Goal: Task Accomplishment & Management: Manage account settings

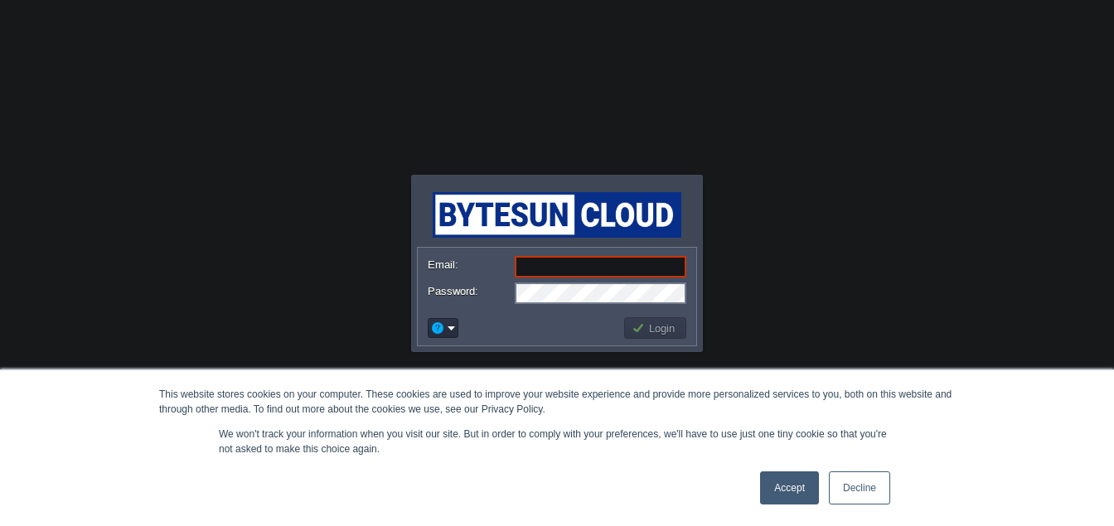
click at [461, 455] on p "We won't track your information when you visit our site. But in order to comply…" at bounding box center [557, 442] width 676 height 30
click at [805, 485] on link "Accept" at bounding box center [789, 487] width 59 height 33
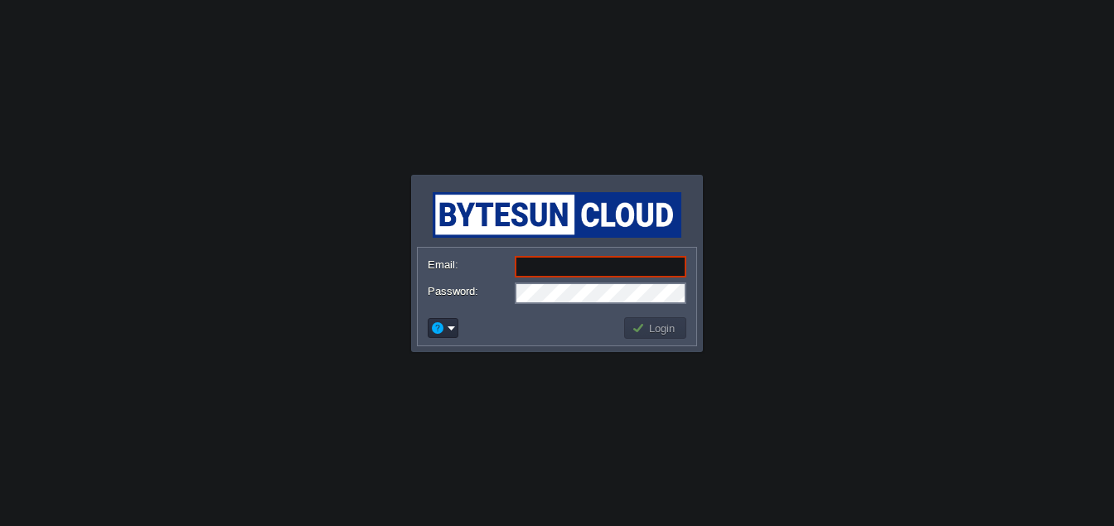
click at [595, 271] on input "Email:" at bounding box center [601, 267] width 172 height 22
type input "[EMAIL_ADDRESS][PERSON_NAME][DOMAIN_NAME]"
click at [660, 331] on button "Login" at bounding box center [655, 328] width 48 height 15
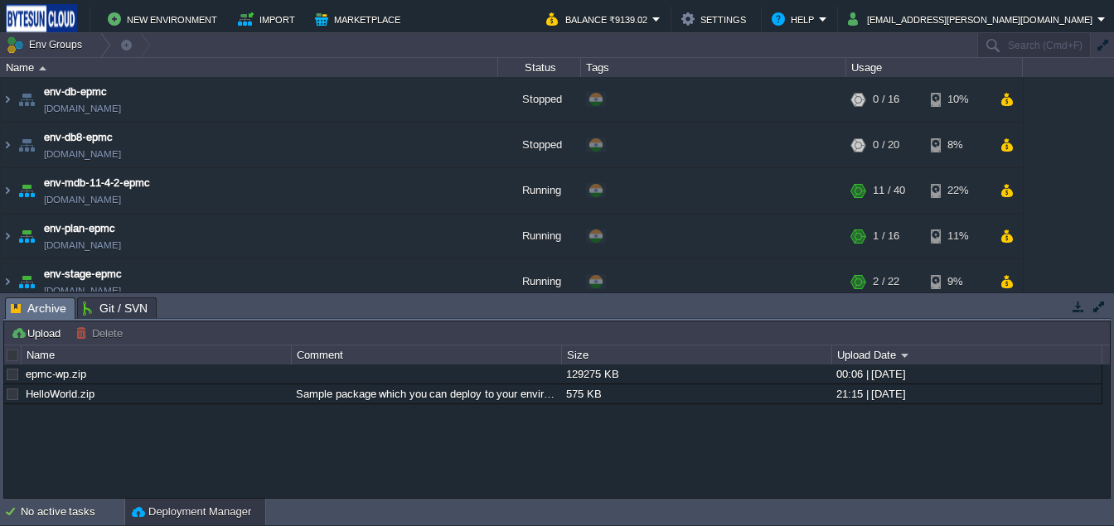
click at [172, 513] on button "Deployment Manager" at bounding box center [191, 512] width 119 height 17
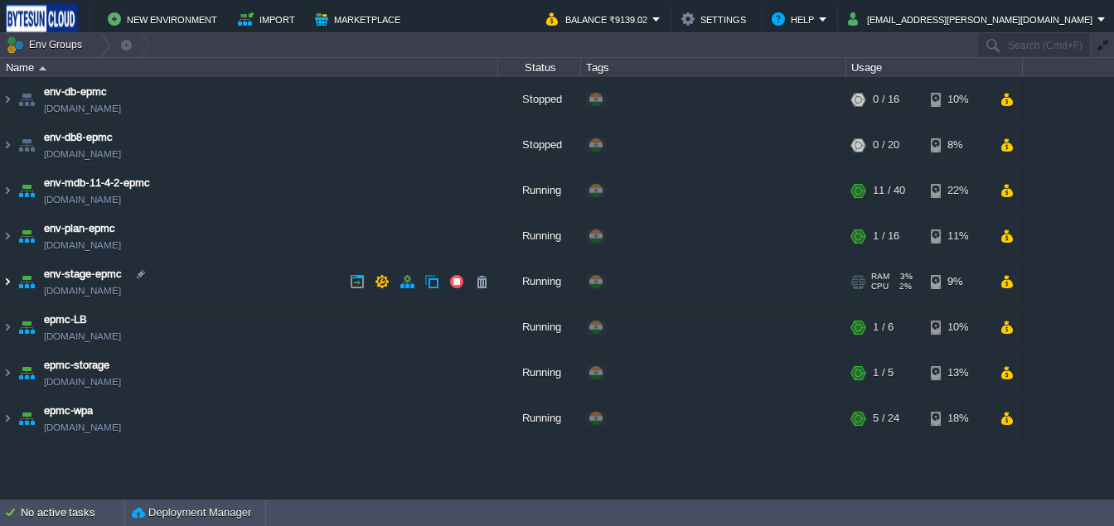
click at [4, 278] on img at bounding box center [7, 281] width 13 height 45
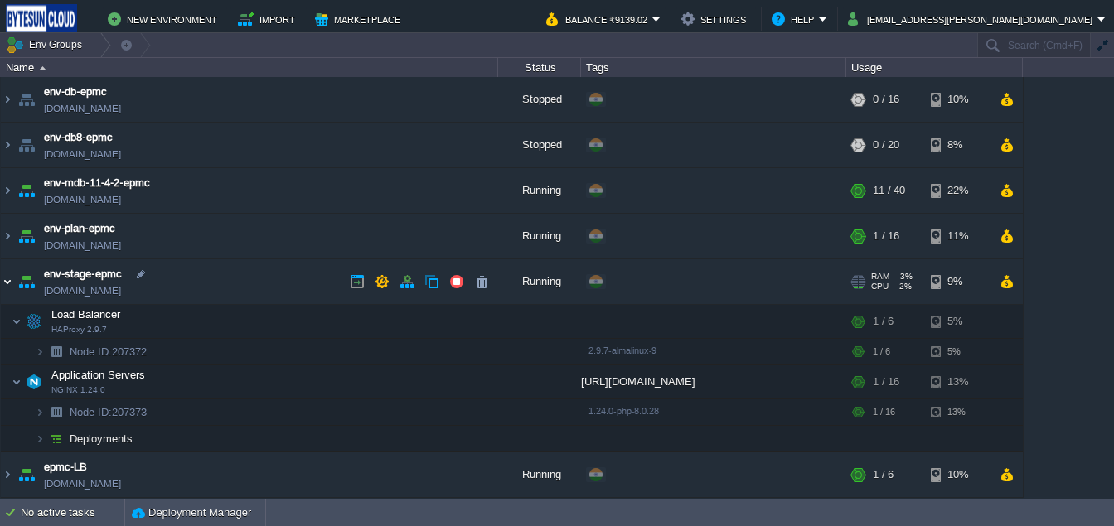
click at [4, 278] on img at bounding box center [7, 281] width 13 height 45
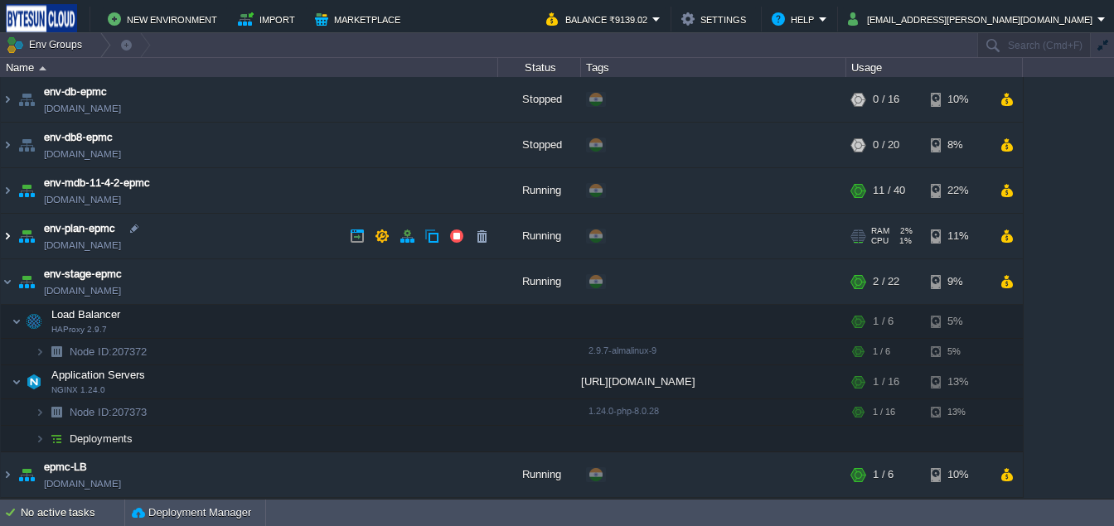
click at [4, 230] on img at bounding box center [7, 236] width 13 height 45
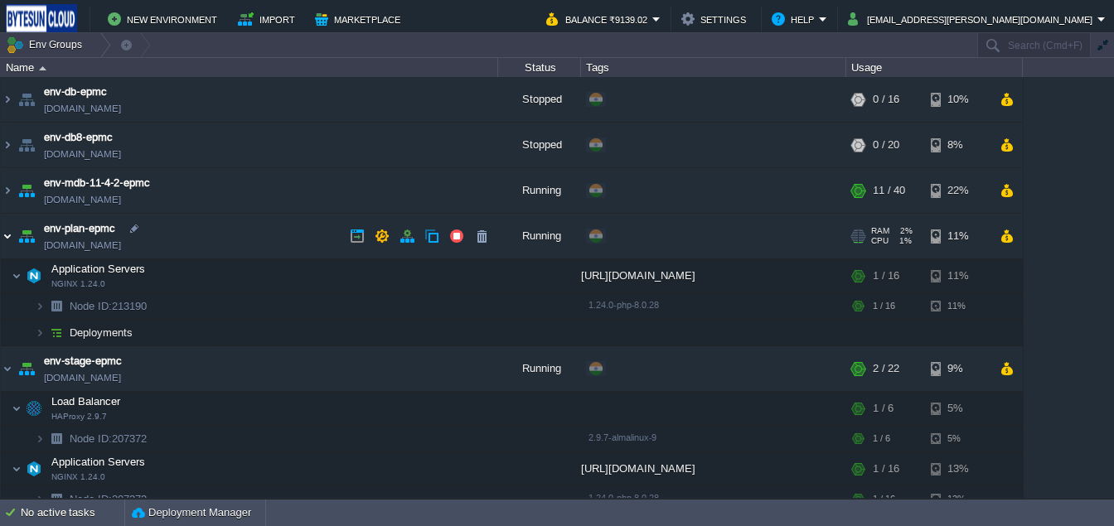
click at [4, 230] on img at bounding box center [7, 236] width 13 height 45
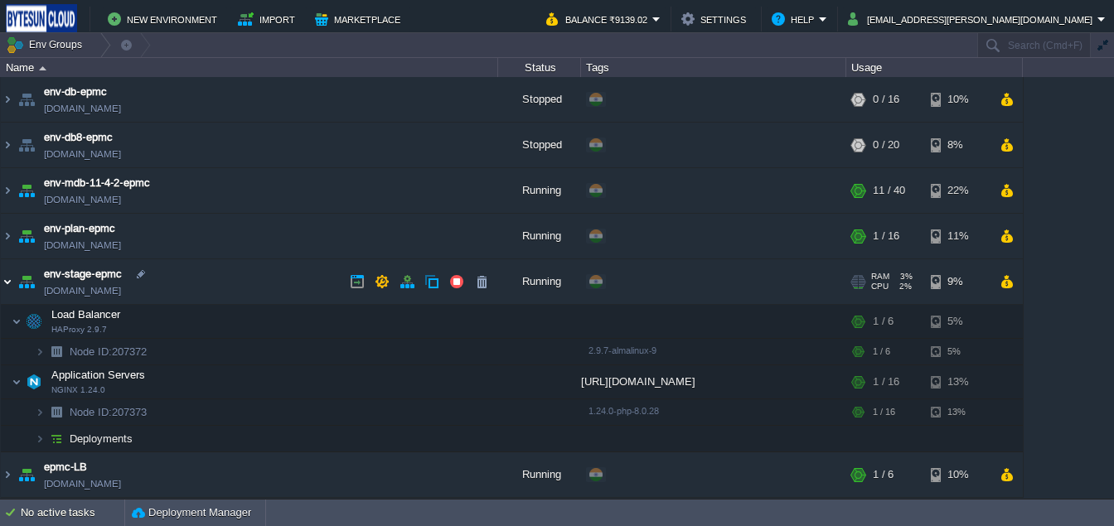
click at [10, 275] on img at bounding box center [7, 281] width 13 height 45
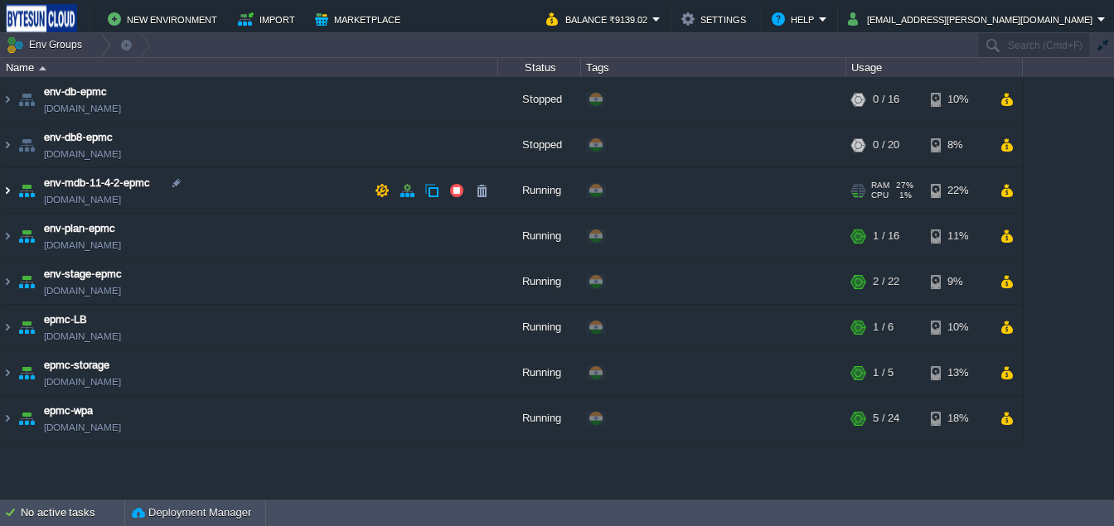
click at [10, 187] on img at bounding box center [7, 190] width 13 height 45
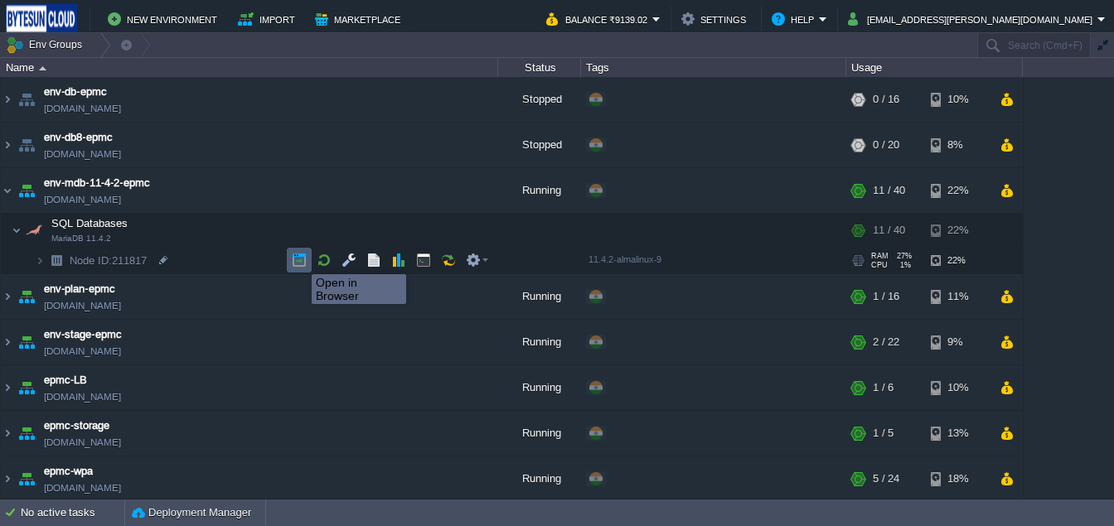
click at [299, 259] on button "button" at bounding box center [299, 260] width 15 height 15
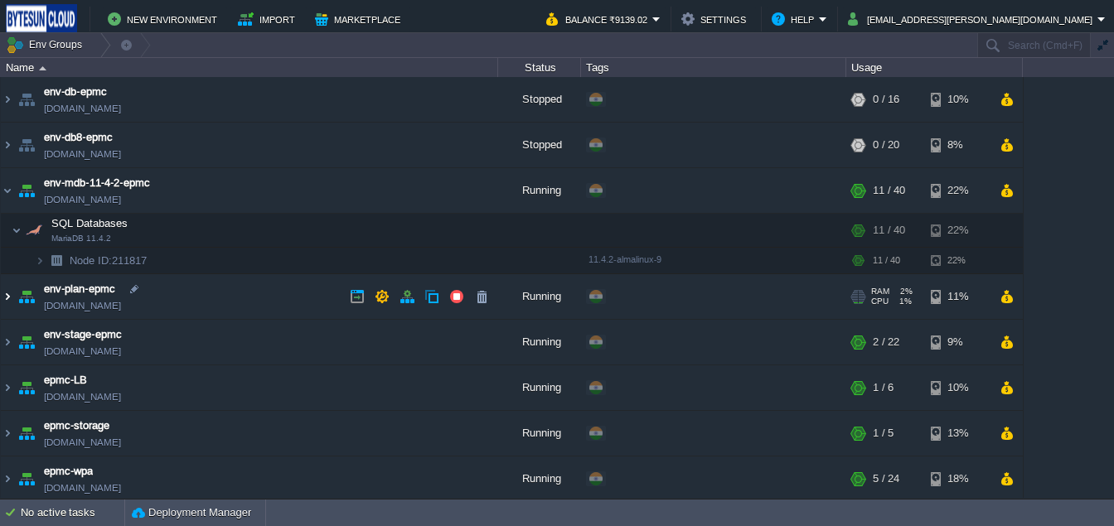
click at [6, 298] on img at bounding box center [7, 296] width 13 height 45
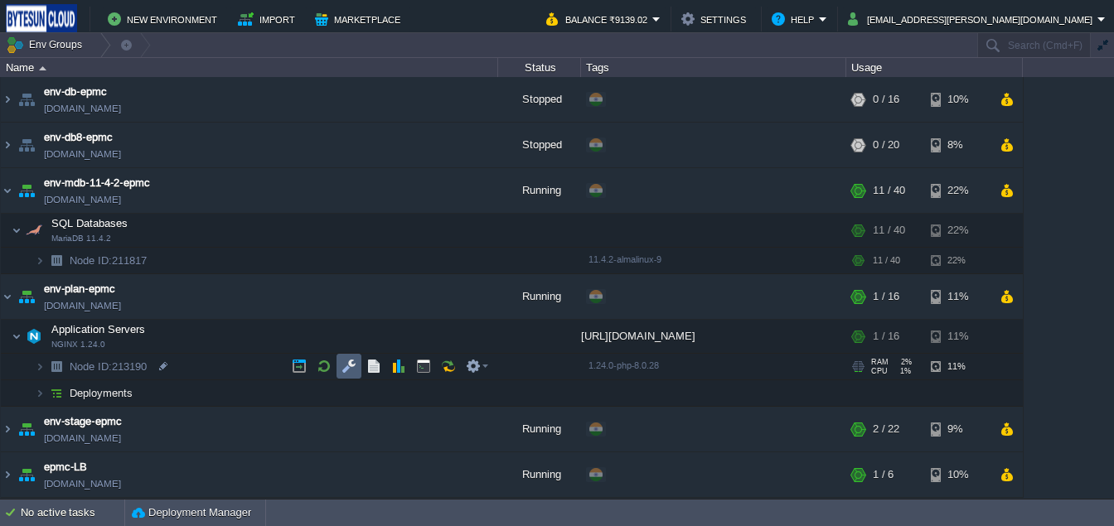
click at [355, 370] on button "button" at bounding box center [348, 366] width 15 height 15
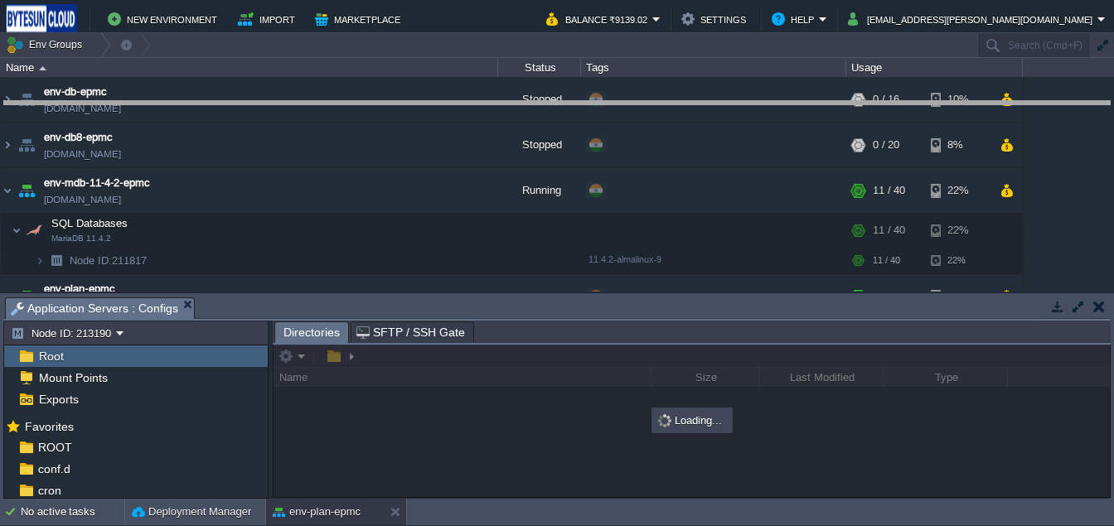
drag, startPoint x: 350, startPoint y: 301, endPoint x: 350, endPoint y: 104, distance: 196.4
click at [350, 104] on body "New Environment Import Marketplace Bonus ₹0.00 Upgrade Account Balance ₹9139.02…" at bounding box center [557, 263] width 1114 height 526
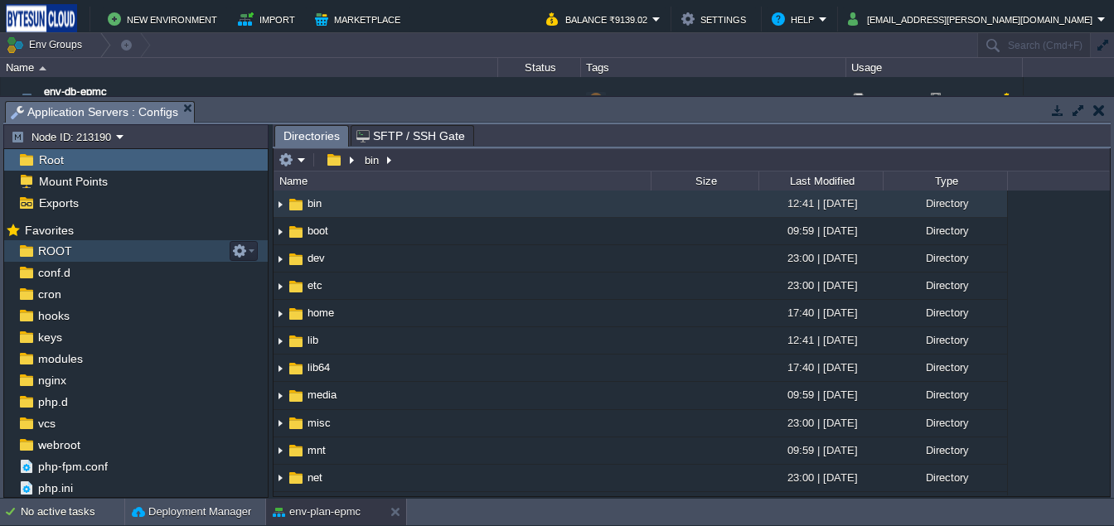
click at [55, 260] on div "ROOT" at bounding box center [135, 251] width 263 height 22
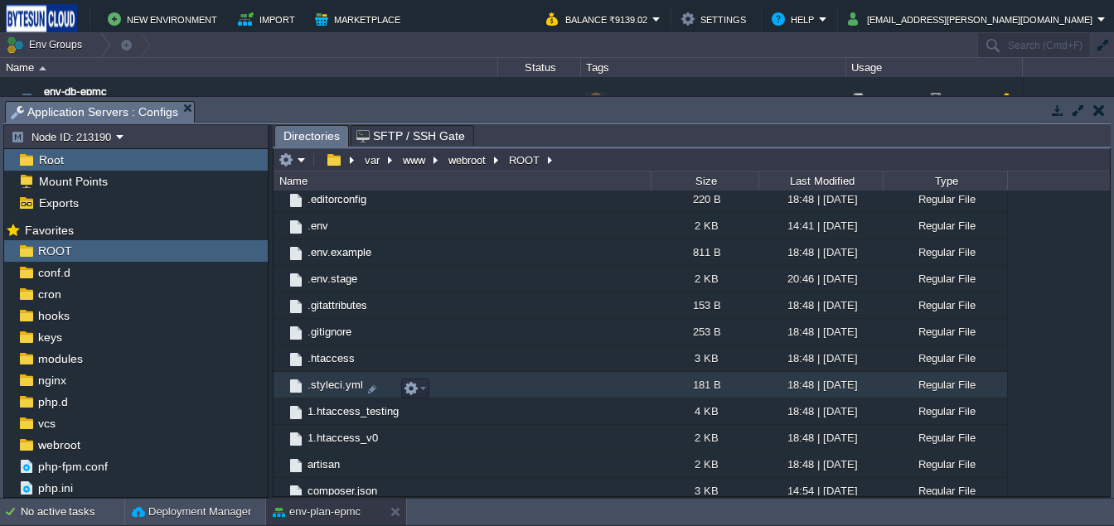
scroll to position [437, 0]
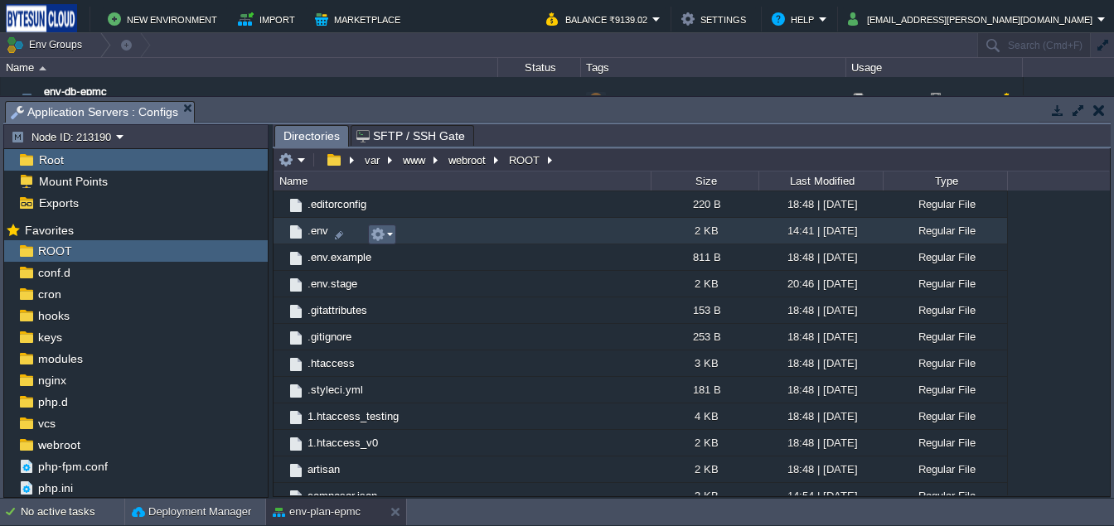
click at [391, 238] on em at bounding box center [381, 234] width 22 height 15
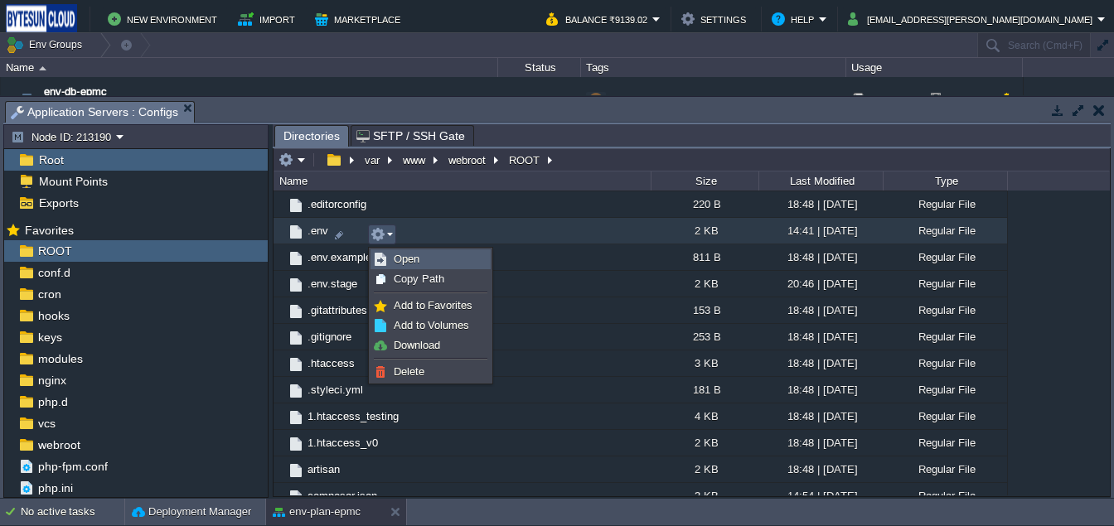
click at [404, 253] on span "Open" at bounding box center [407, 259] width 26 height 12
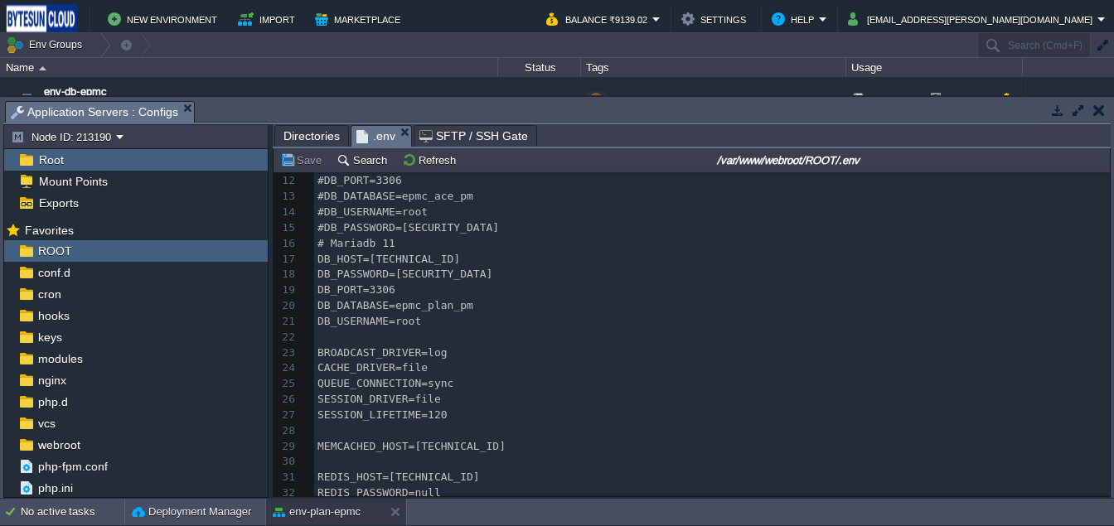
scroll to position [171, 0]
click at [421, 279] on div "77 1 APP_NAME="EPMC APP" 2 APP_ENV=production 3 APP_KEY=base64:AdwwXYoTJPx5M2F9…" at bounding box center [711, 373] width 795 height 734
type textarea "BBApmb75277"
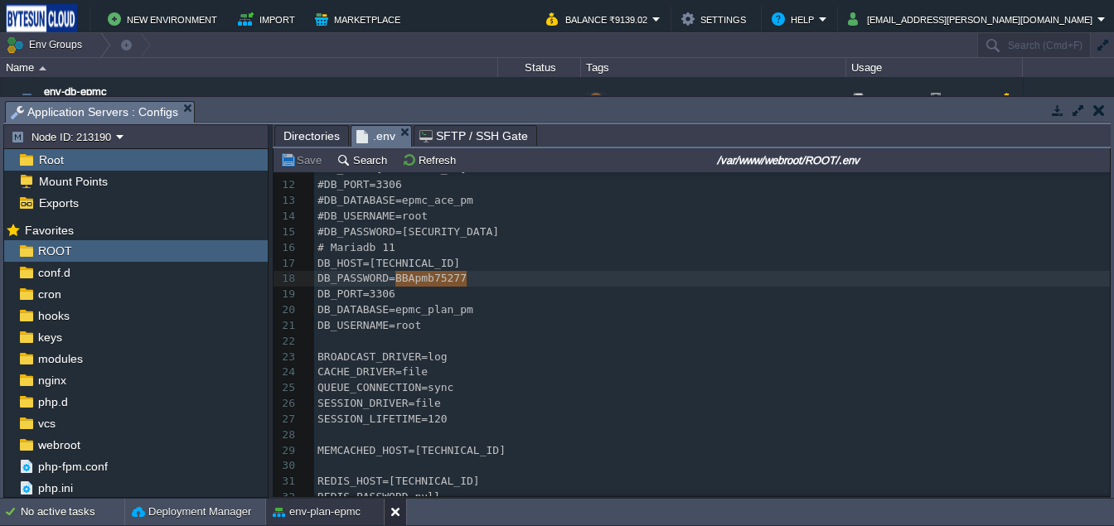
click at [404, 511] on button at bounding box center [398, 512] width 17 height 17
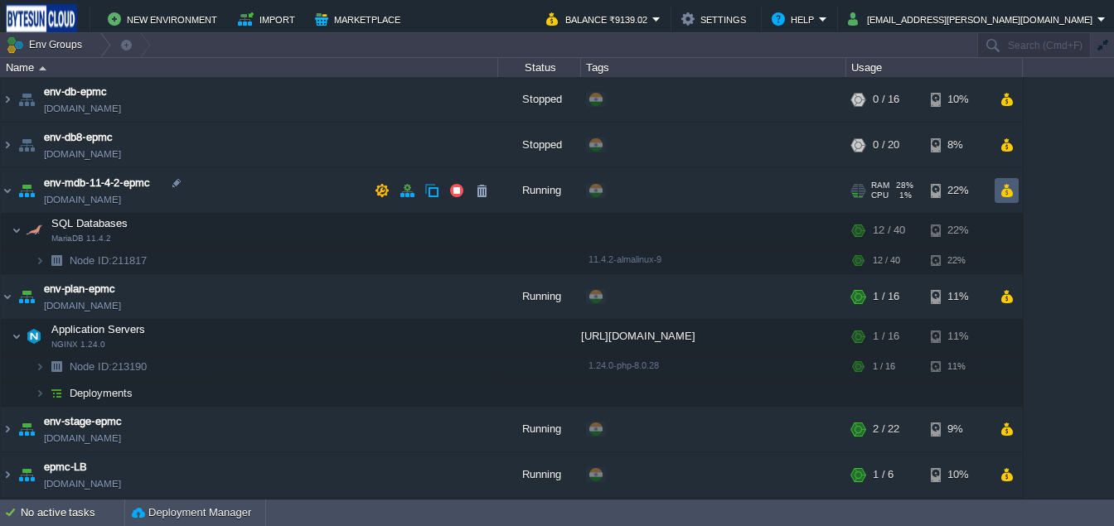
click at [1006, 196] on button "button" at bounding box center [1006, 190] width 14 height 15
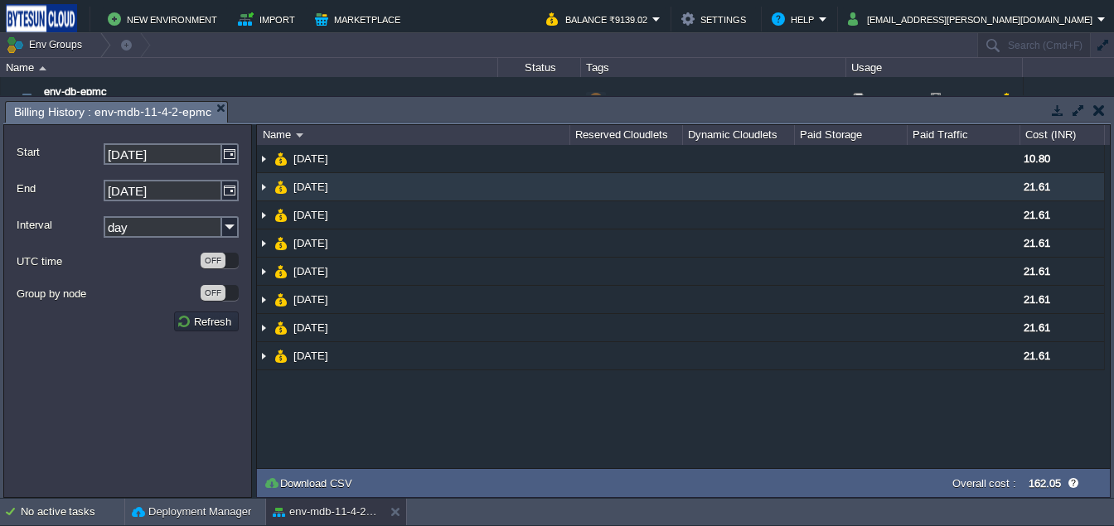
click at [266, 185] on img at bounding box center [263, 186] width 13 height 27
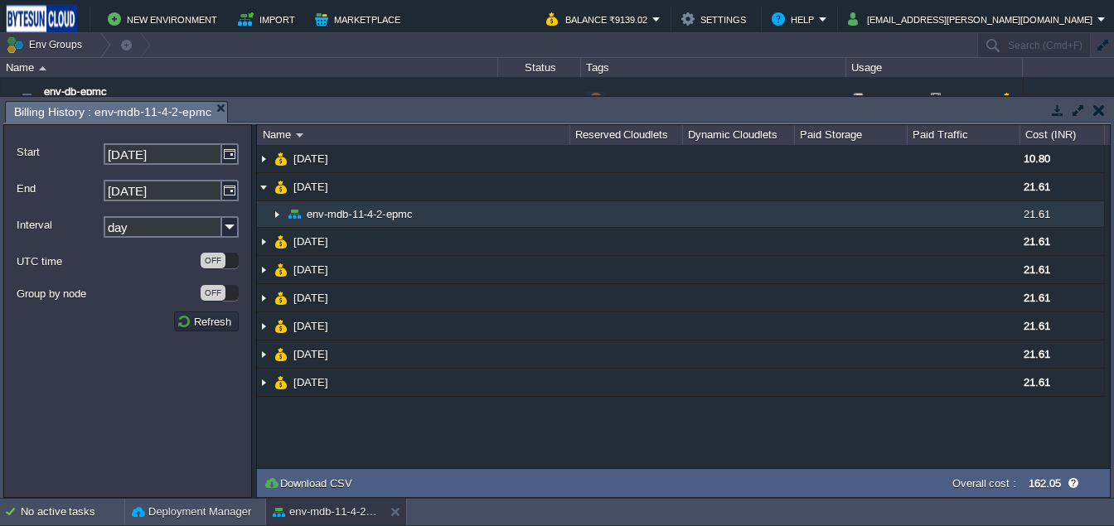
click at [278, 209] on img at bounding box center [276, 214] width 13 height 26
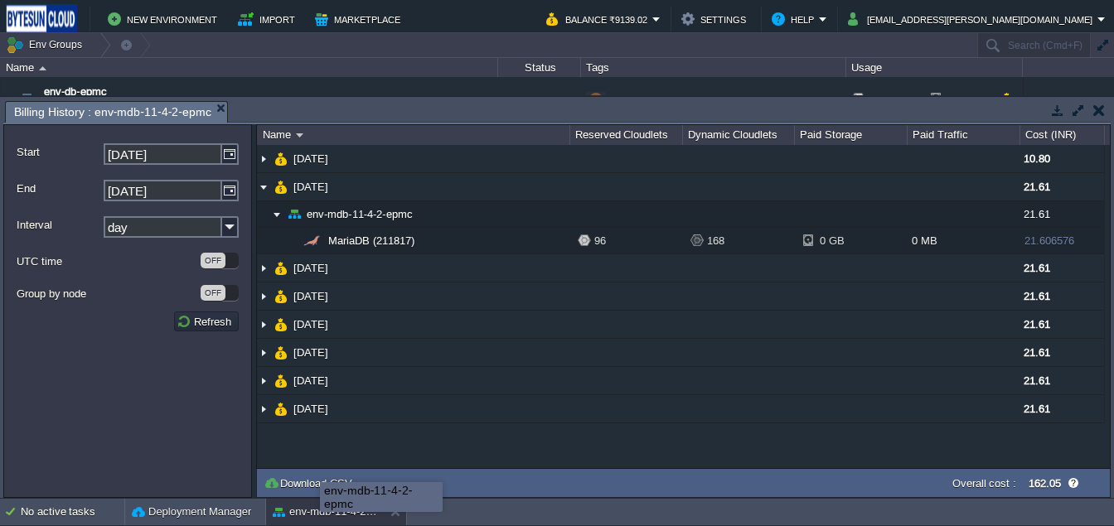
click at [321, 508] on div "env-mdb-11-4-2-epmc" at bounding box center [381, 497] width 121 height 28
click at [316, 515] on button "env-mdb-11-4-2-epmc" at bounding box center [325, 512] width 104 height 17
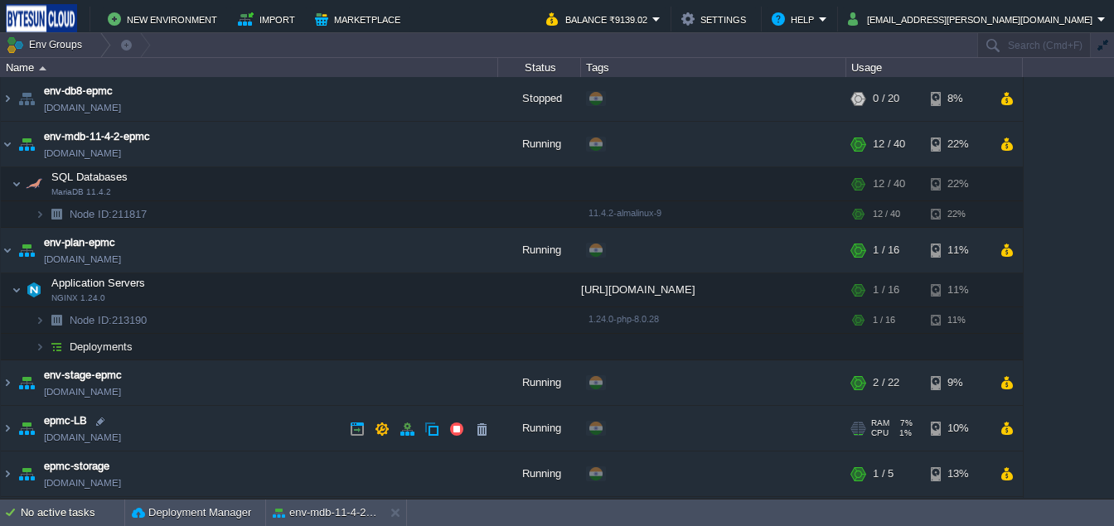
scroll to position [91, 0]
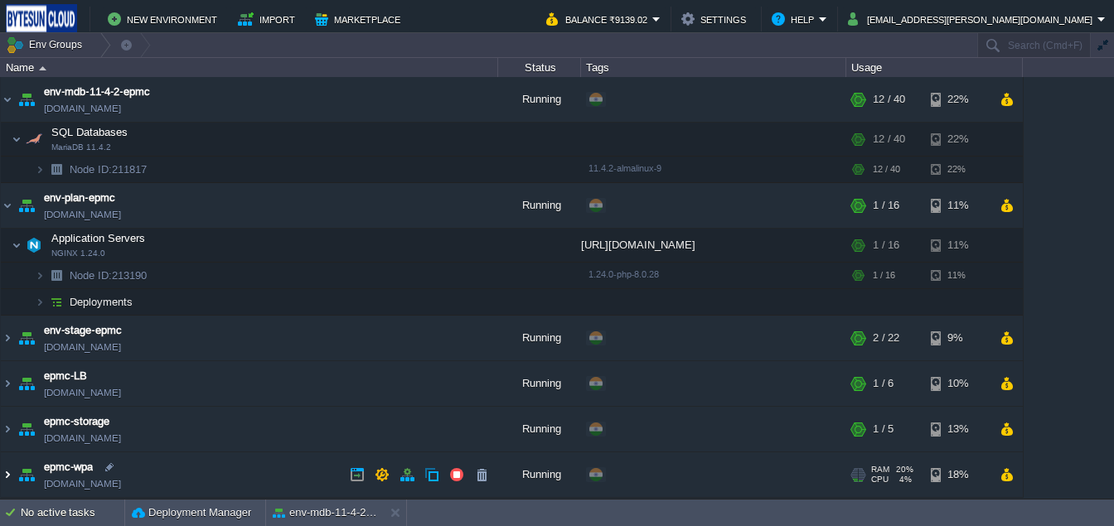
click at [11, 462] on img at bounding box center [7, 474] width 13 height 45
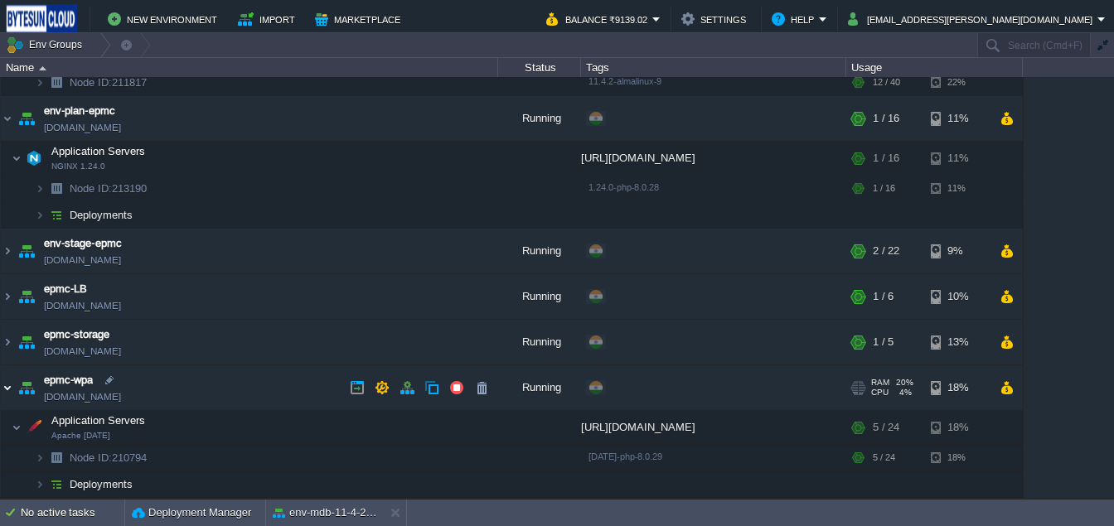
click at [8, 397] on img at bounding box center [7, 387] width 13 height 45
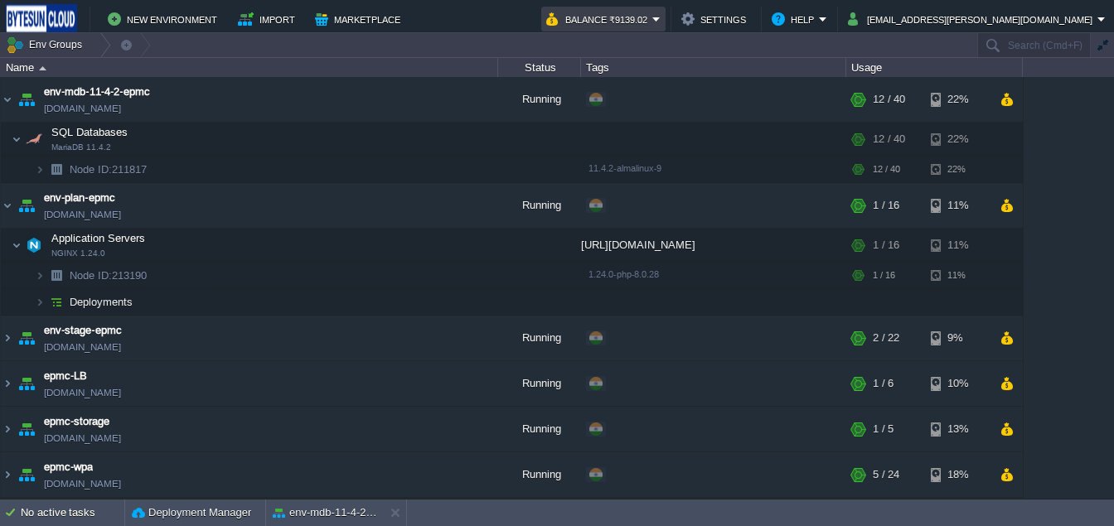
click at [652, 27] on button "Balance ₹9139.02" at bounding box center [599, 19] width 106 height 20
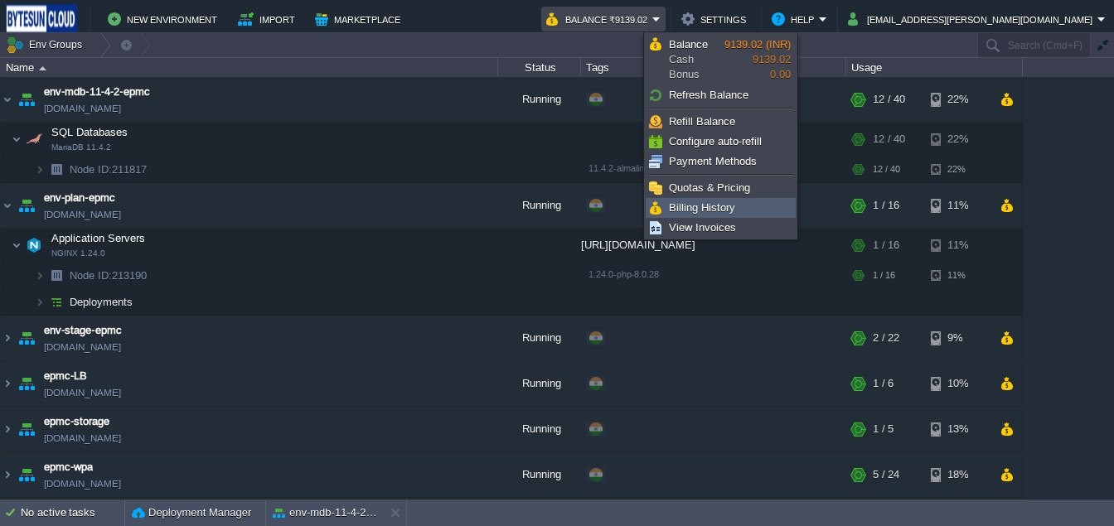
click at [732, 213] on span "Billing History" at bounding box center [702, 207] width 66 height 12
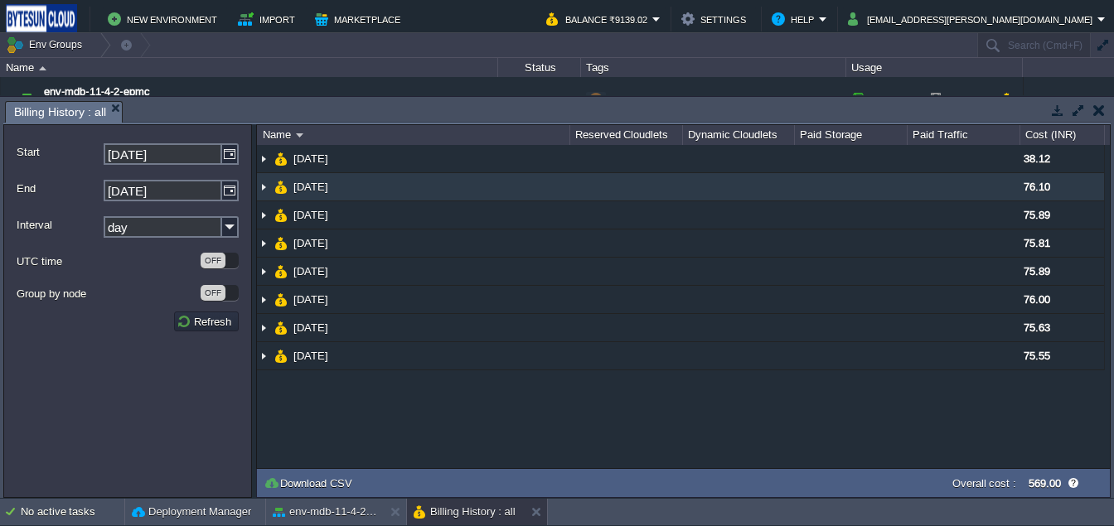
click at [265, 186] on img at bounding box center [263, 186] width 13 height 27
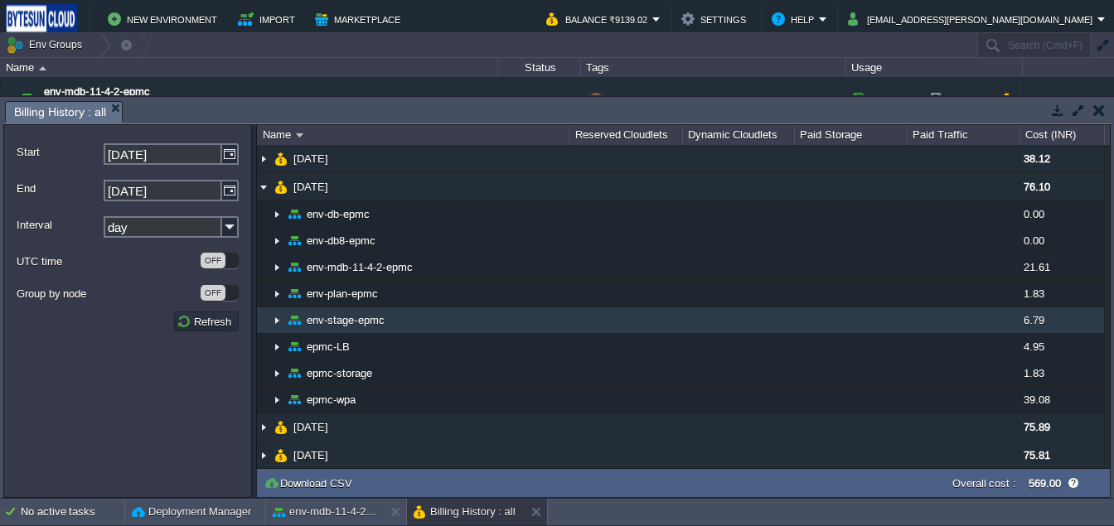
click at [278, 321] on img at bounding box center [276, 320] width 13 height 26
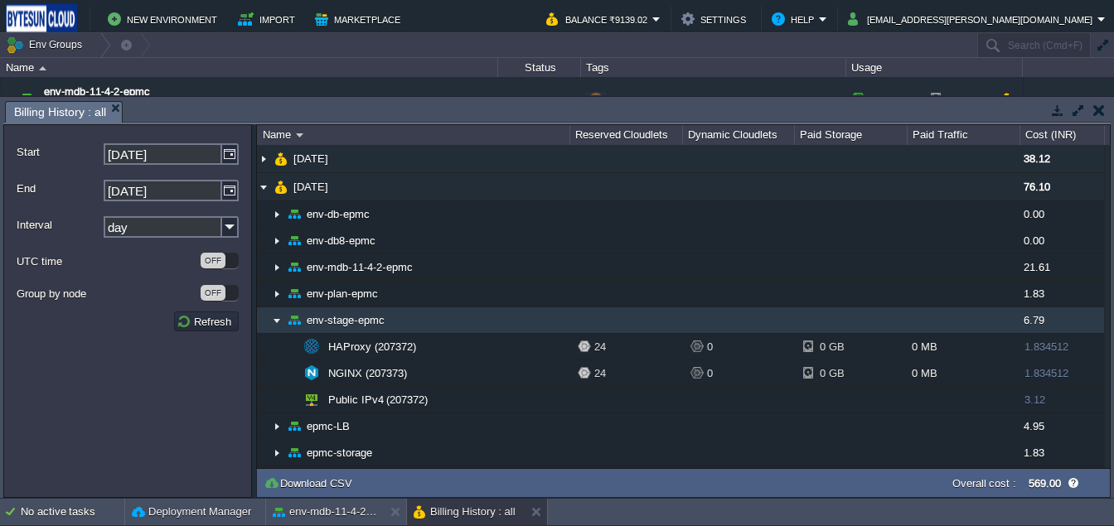
click at [278, 321] on img at bounding box center [276, 320] width 13 height 26
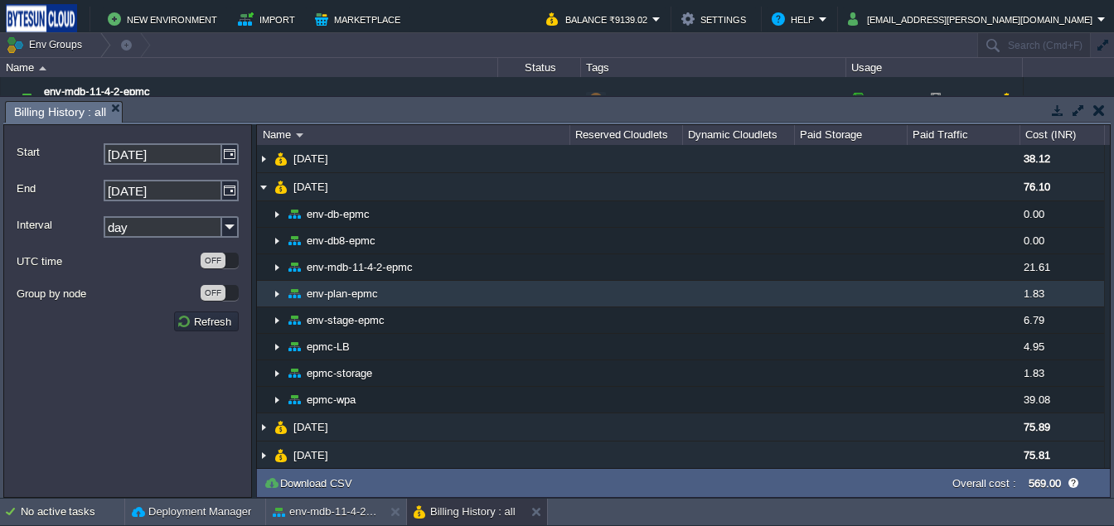
click at [278, 297] on img at bounding box center [276, 294] width 13 height 26
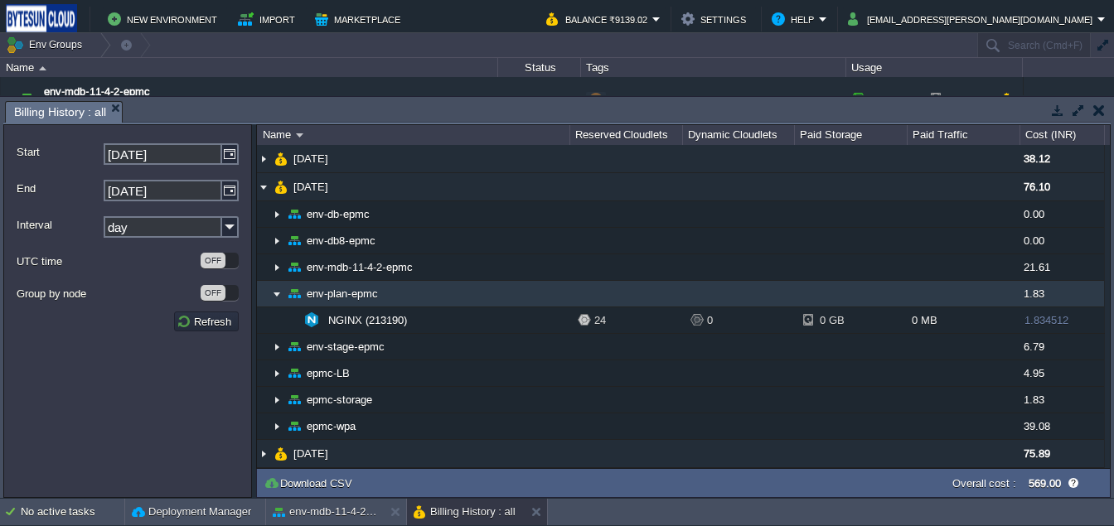
click at [278, 297] on img at bounding box center [276, 294] width 13 height 26
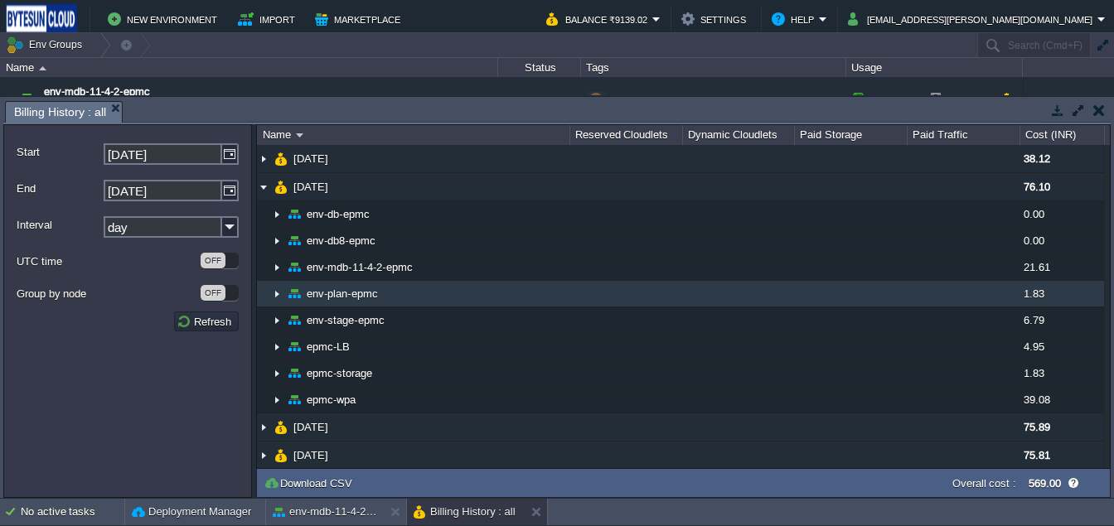
click at [278, 297] on img at bounding box center [276, 294] width 13 height 26
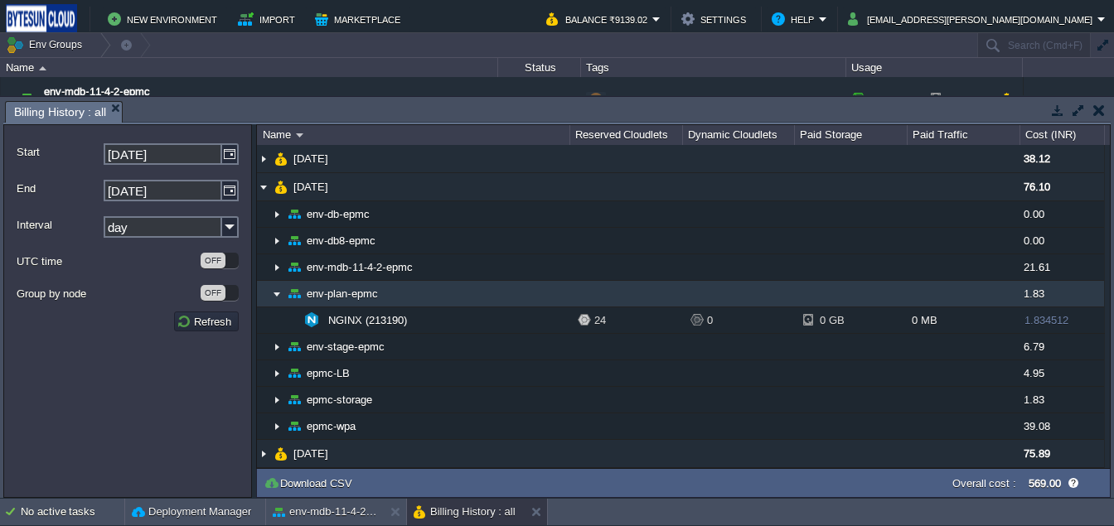
click at [278, 297] on img at bounding box center [276, 294] width 13 height 26
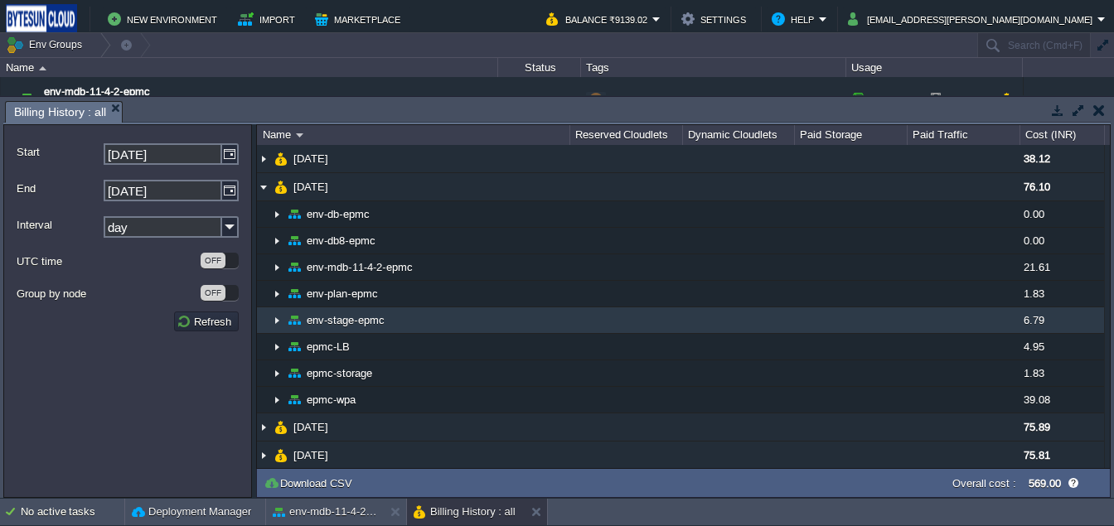
click at [279, 325] on img at bounding box center [276, 320] width 13 height 26
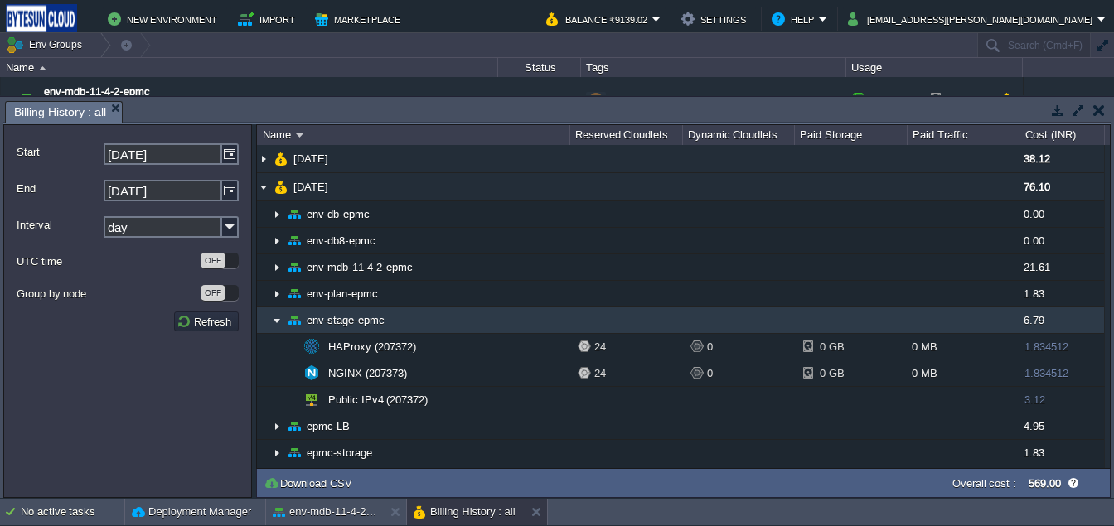
click at [272, 317] on img at bounding box center [276, 320] width 13 height 26
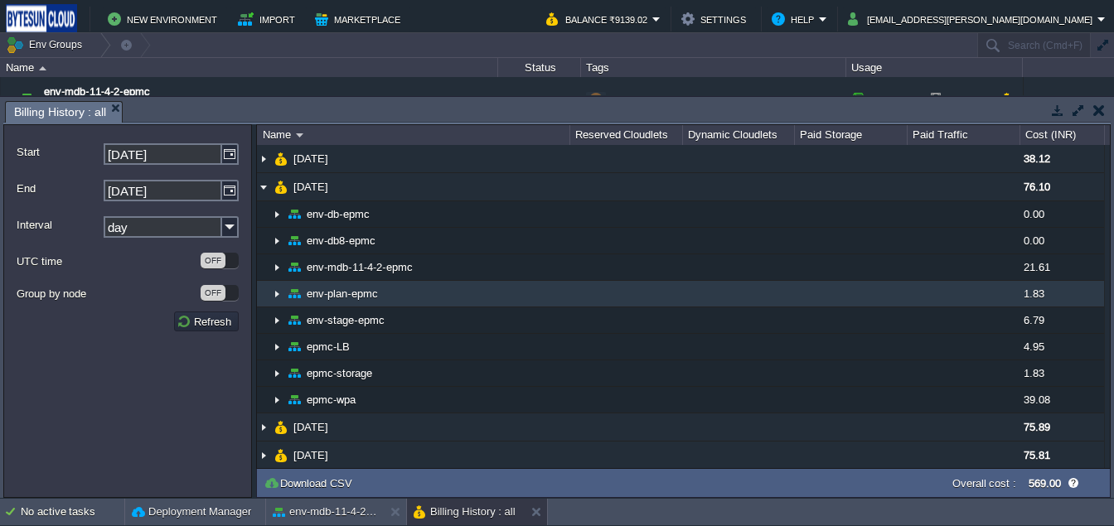
click at [272, 292] on img at bounding box center [276, 294] width 13 height 26
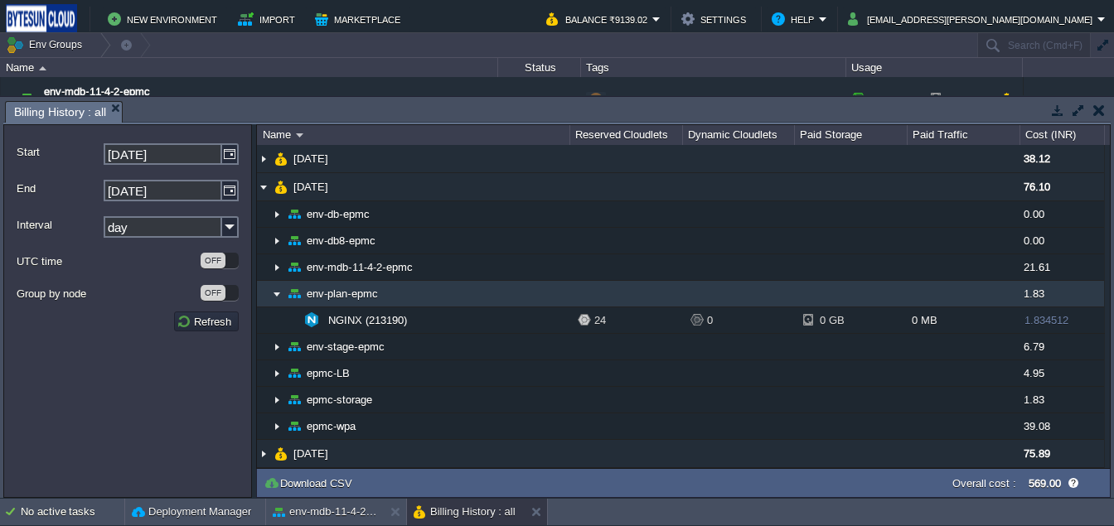
click at [272, 292] on img at bounding box center [276, 294] width 13 height 26
click at [276, 293] on img at bounding box center [276, 294] width 13 height 26
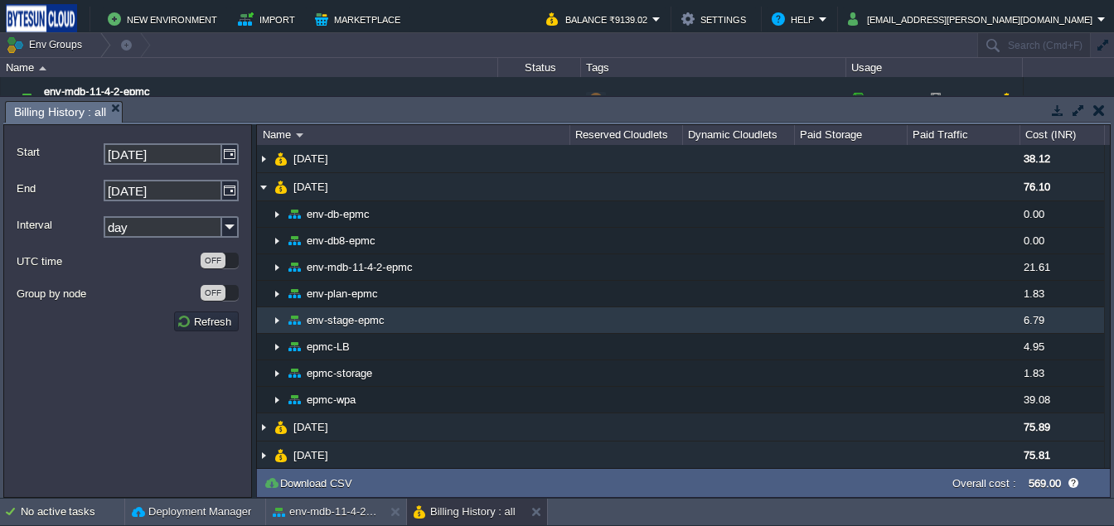
click at [278, 321] on img at bounding box center [276, 320] width 13 height 26
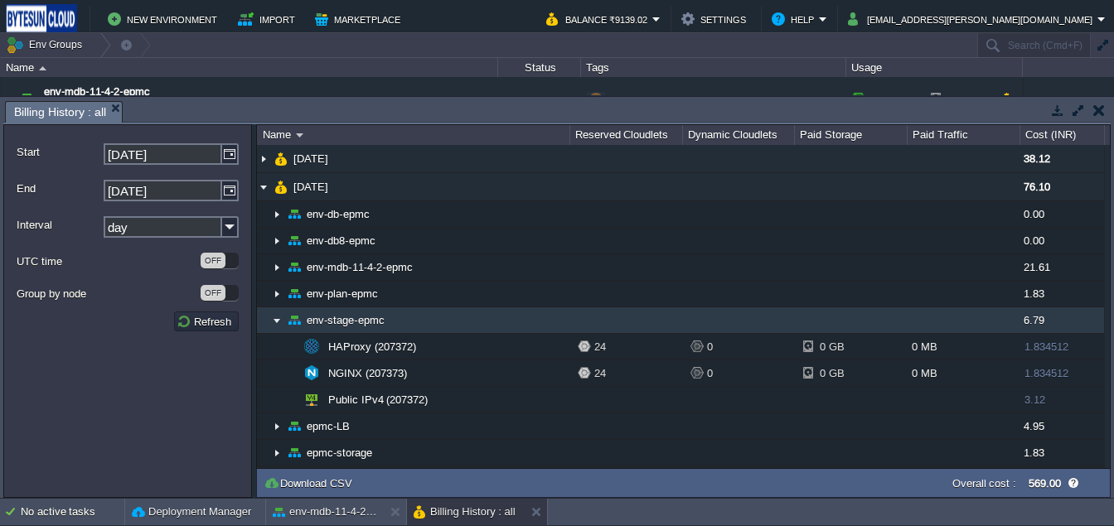
click at [273, 324] on img at bounding box center [276, 320] width 13 height 26
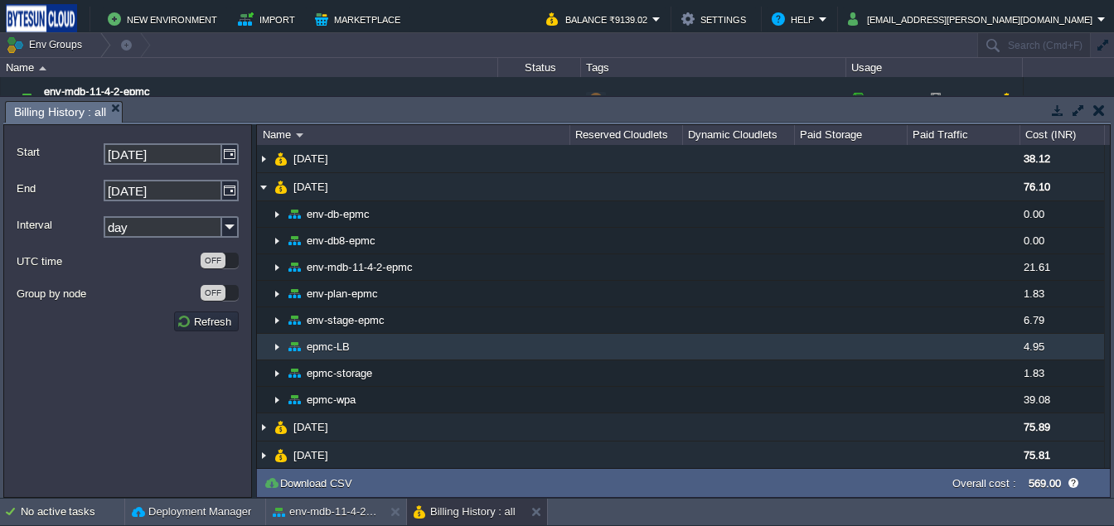
click at [275, 349] on img at bounding box center [276, 347] width 13 height 26
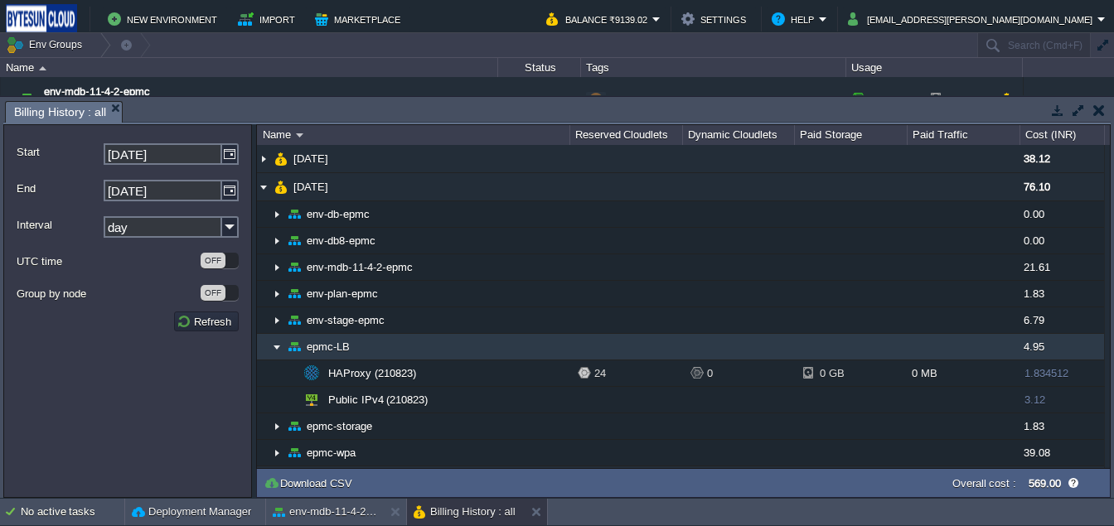
click at [276, 346] on img at bounding box center [276, 347] width 13 height 26
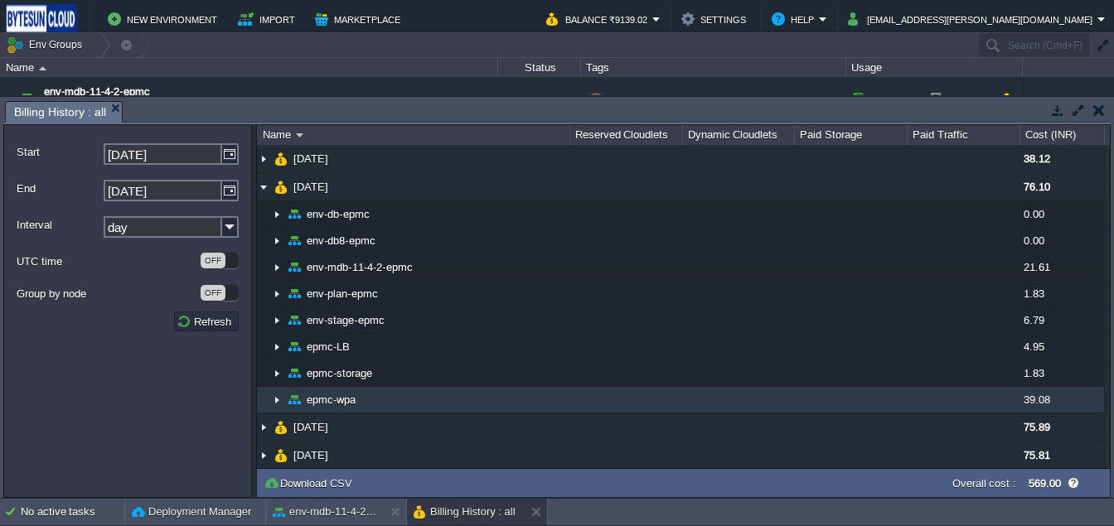
click at [275, 398] on img at bounding box center [276, 400] width 13 height 26
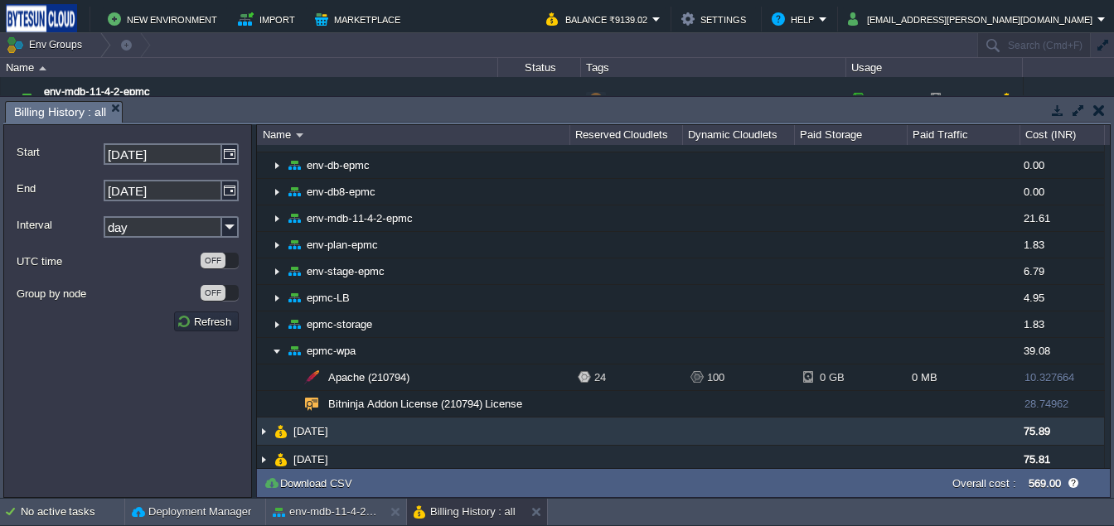
scroll to position [42, 0]
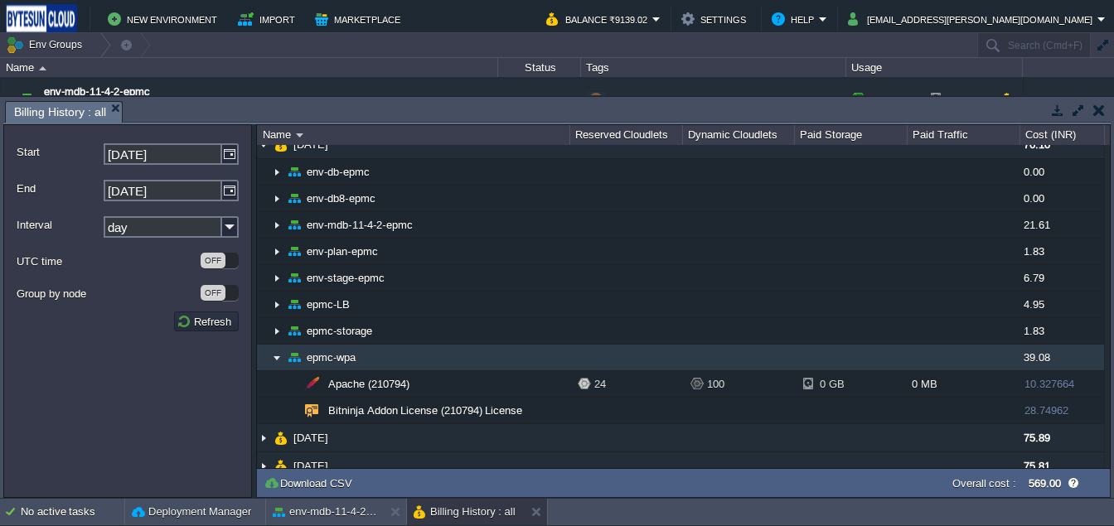
click at [273, 359] on img at bounding box center [276, 358] width 13 height 26
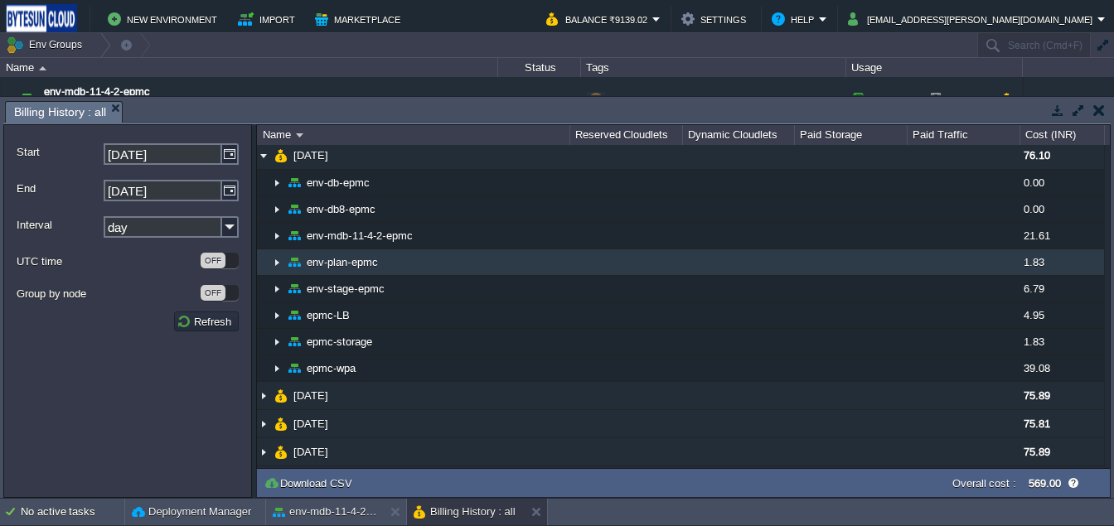
scroll to position [43, 0]
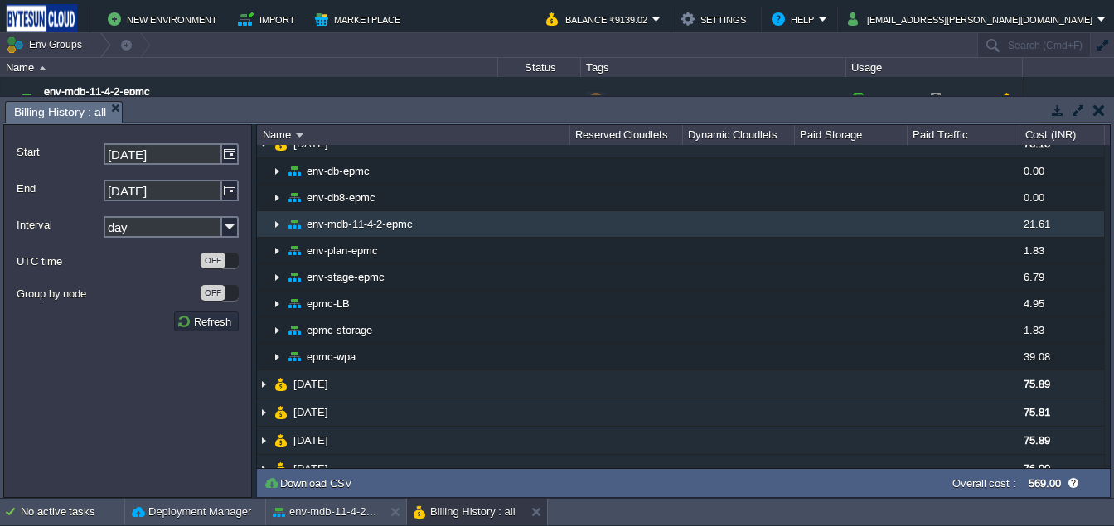
click at [278, 223] on img at bounding box center [276, 224] width 13 height 26
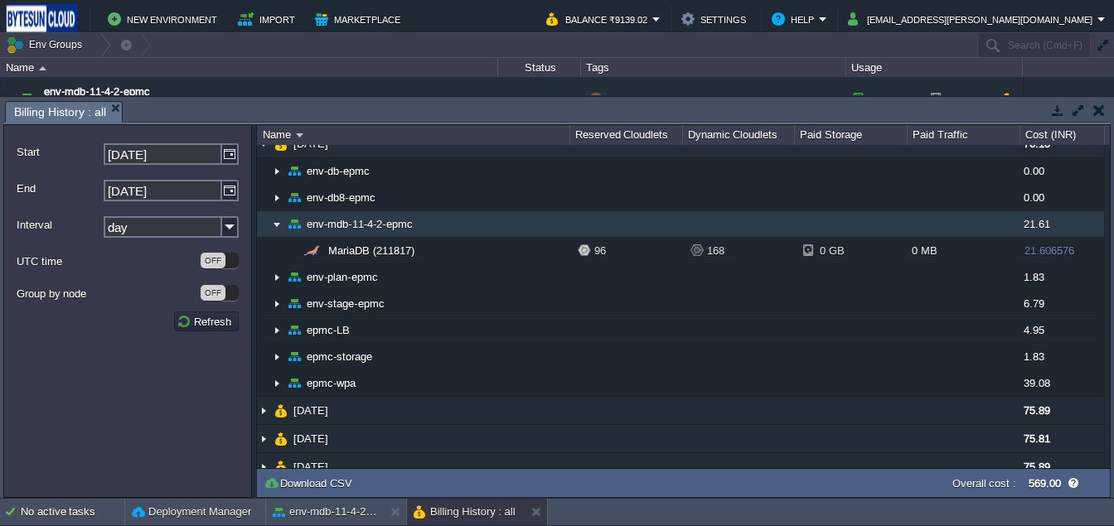
click at [280, 223] on img at bounding box center [276, 224] width 13 height 26
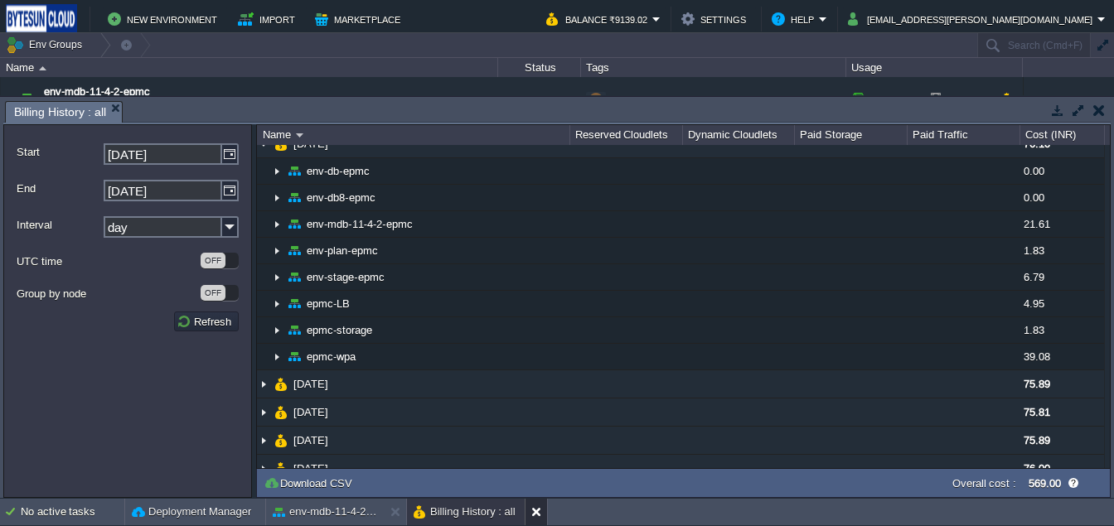
click at [534, 512] on button at bounding box center [539, 512] width 17 height 17
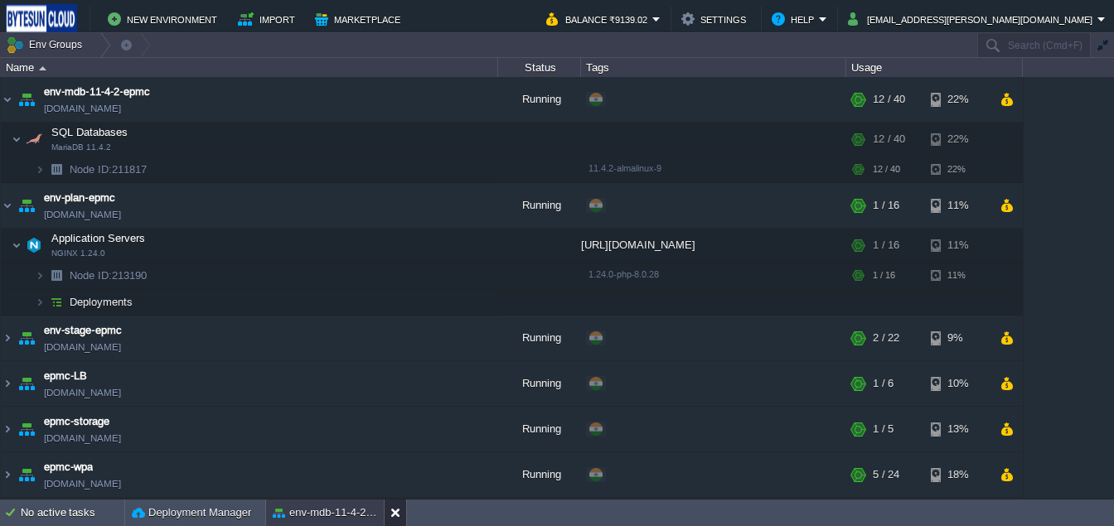
click at [390, 510] on button at bounding box center [398, 513] width 17 height 17
